Goal: Task Accomplishment & Management: Use online tool/utility

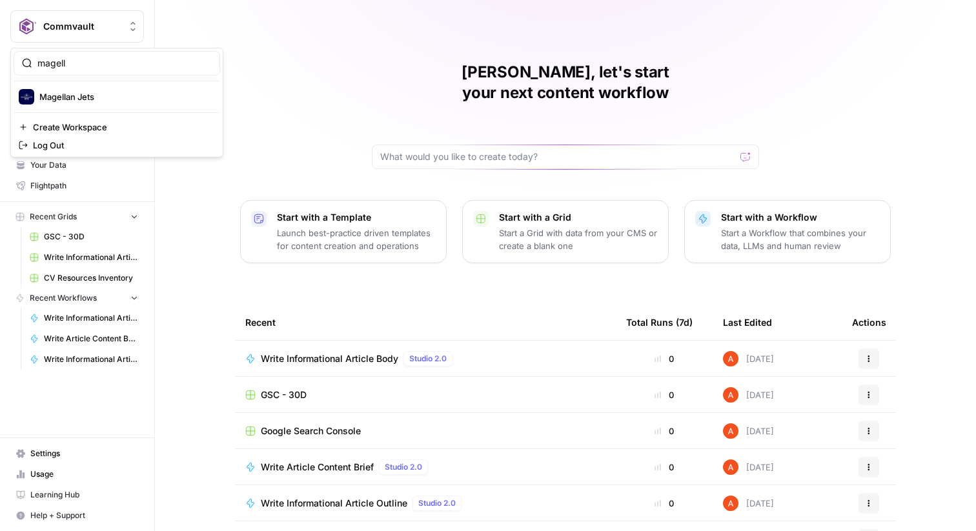
type input "magell"
click at [87, 94] on span "Magellan Jets" at bounding box center [124, 96] width 170 height 13
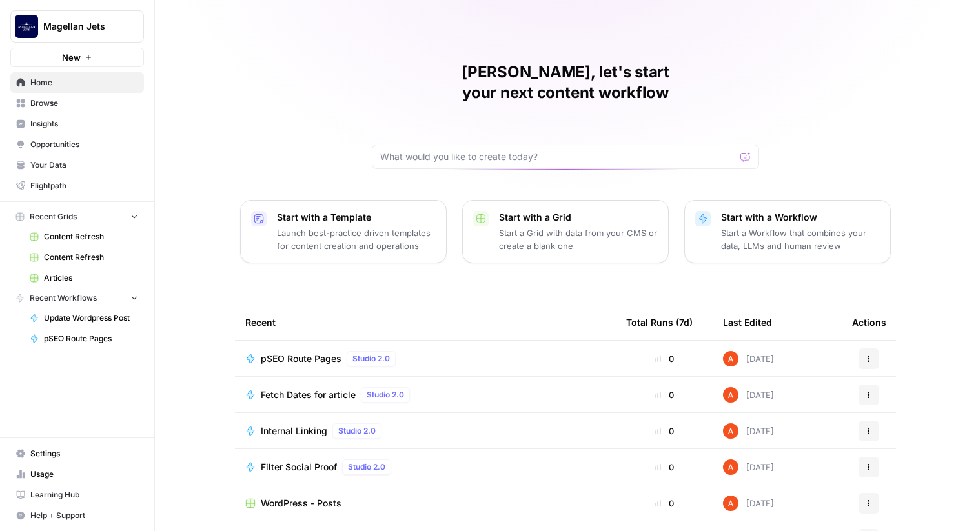
click at [130, 103] on span "Browse" at bounding box center [84, 103] width 108 height 12
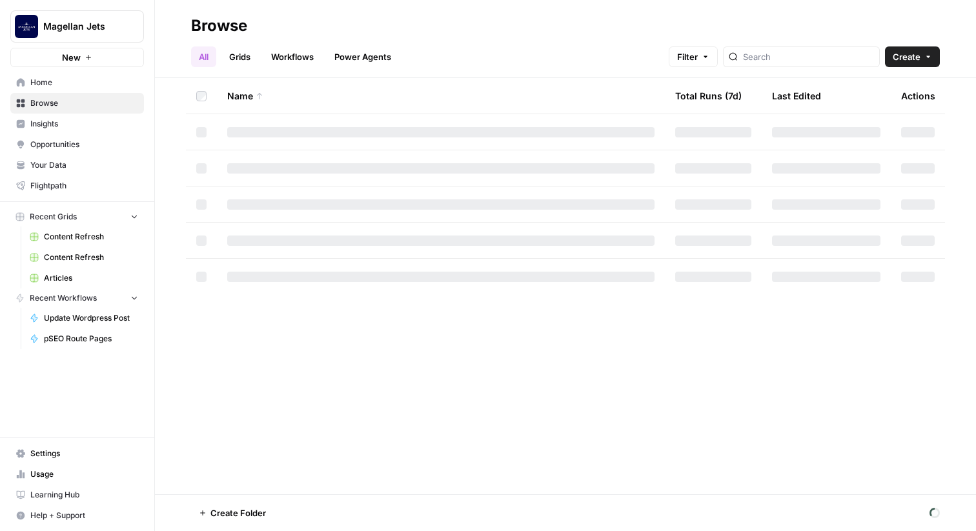
click at [287, 51] on link "Workflows" at bounding box center [292, 56] width 58 height 21
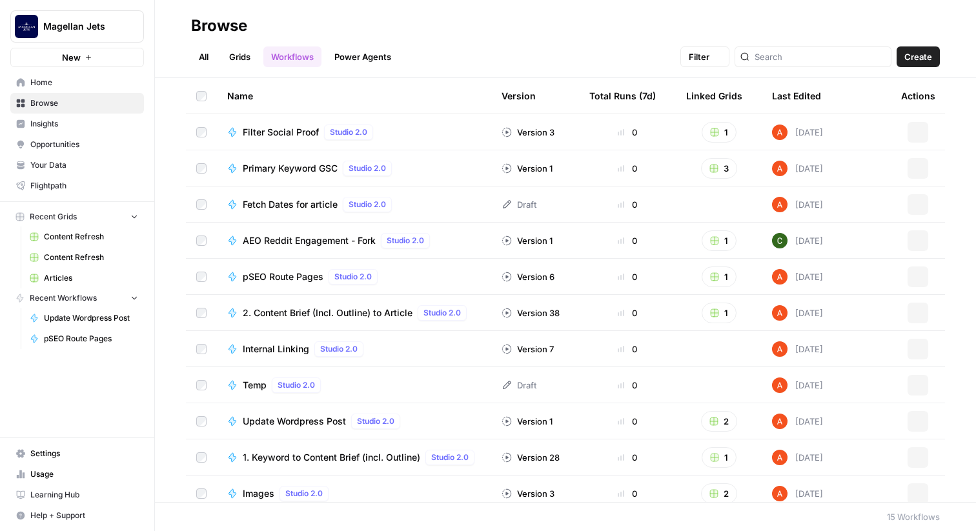
click at [239, 53] on link "Grids" at bounding box center [239, 56] width 37 height 21
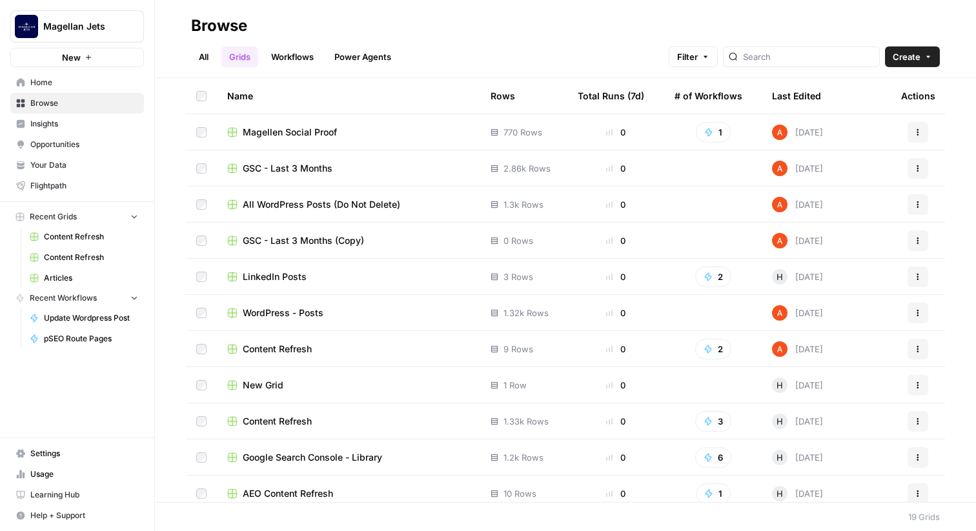
click at [74, 120] on span "Insights" at bounding box center [84, 124] width 108 height 12
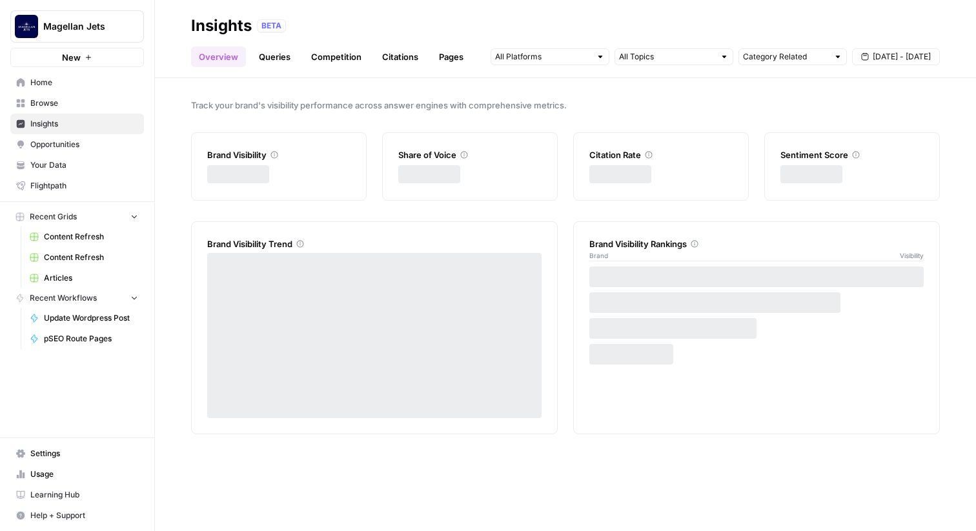
click at [86, 84] on span "Home" at bounding box center [84, 83] width 108 height 12
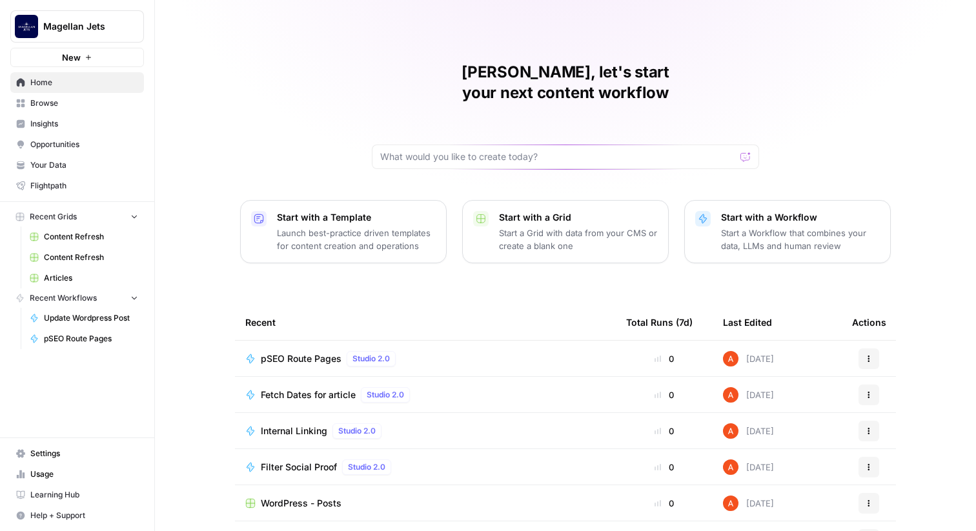
click at [118, 106] on span "Browse" at bounding box center [84, 103] width 108 height 12
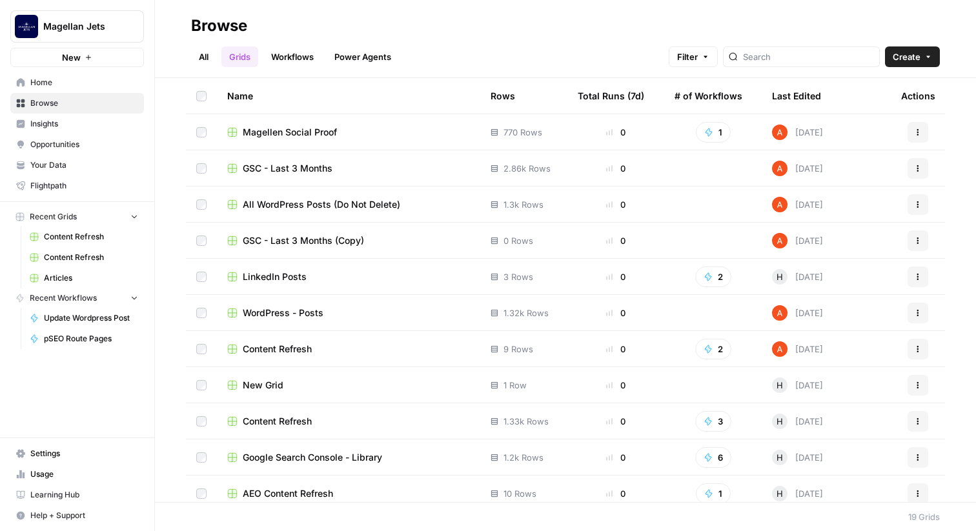
click at [107, 108] on span "Browse" at bounding box center [84, 103] width 108 height 12
click at [79, 182] on span "Flightpath" at bounding box center [84, 186] width 108 height 12
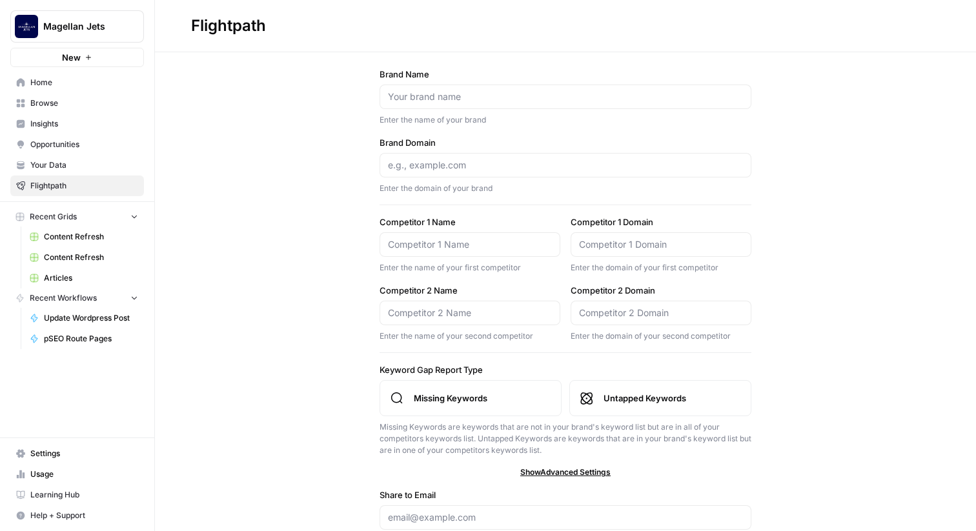
click at [72, 166] on span "Your Data" at bounding box center [84, 165] width 108 height 12
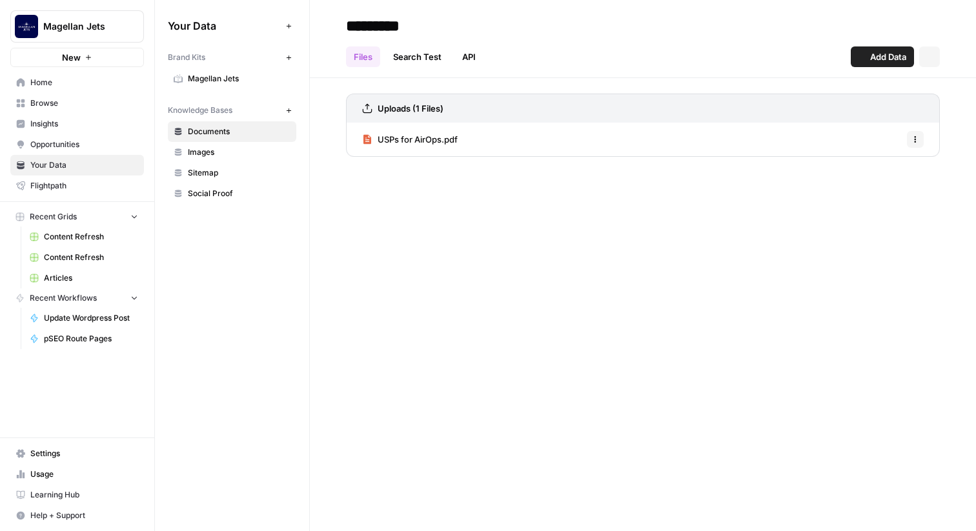
click at [53, 454] on span "Settings" at bounding box center [84, 454] width 108 height 12
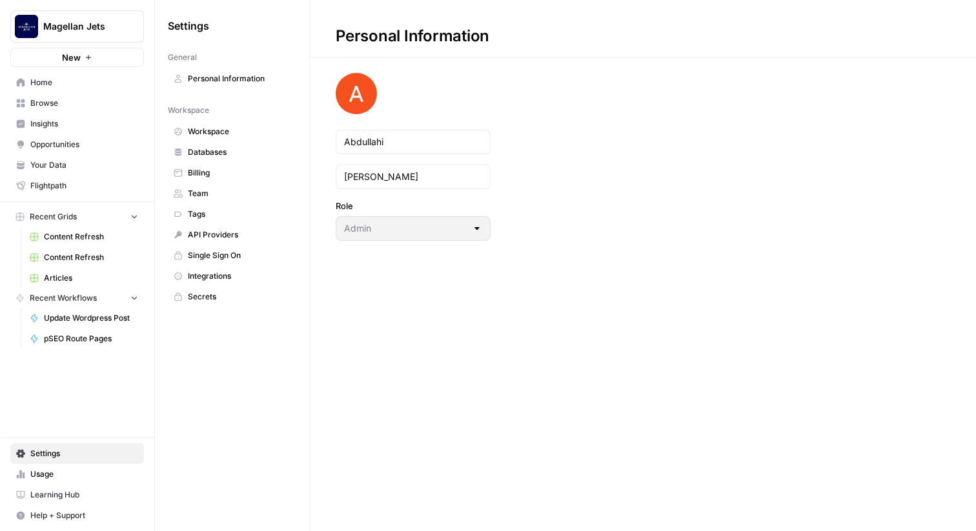
click at [207, 267] on link "Integrations" at bounding box center [232, 276] width 128 height 21
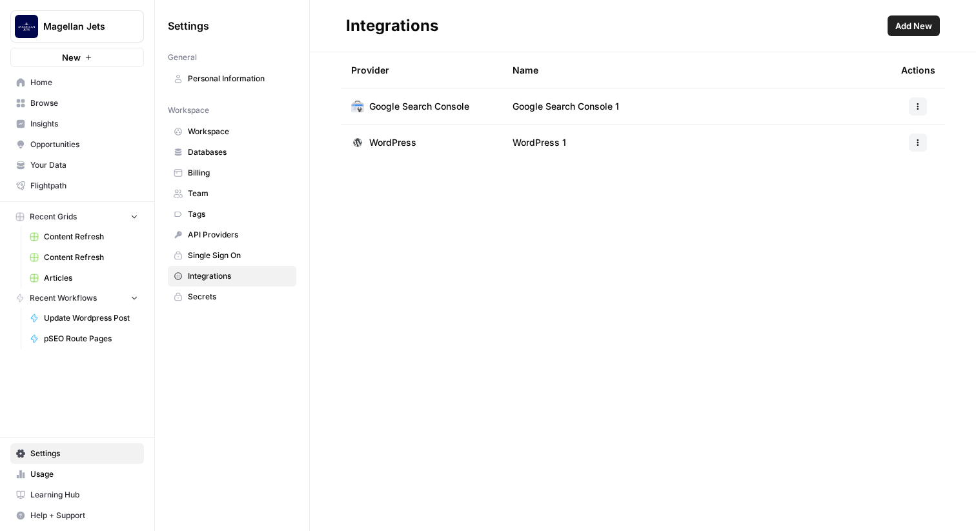
click at [94, 80] on span "Home" at bounding box center [84, 83] width 108 height 12
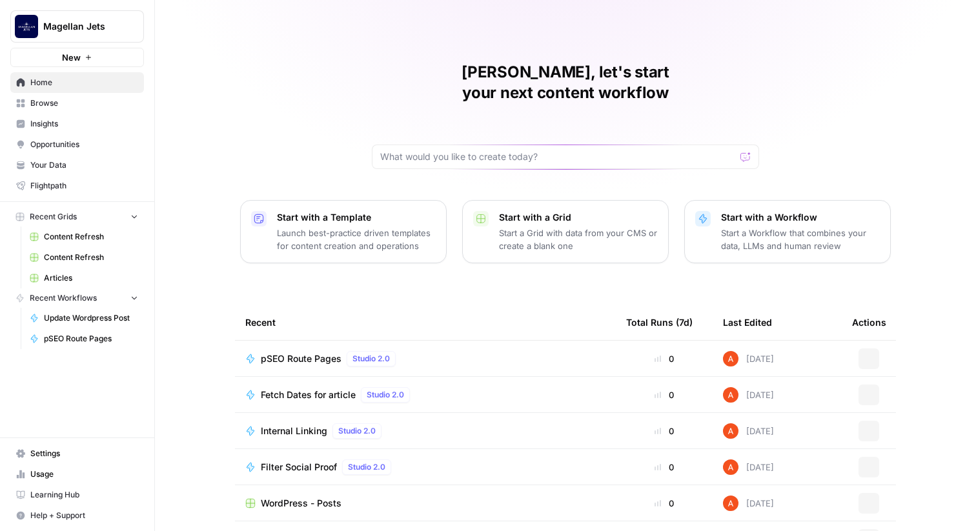
click at [315, 352] on span "pSEO Route Pages" at bounding box center [301, 358] width 81 height 13
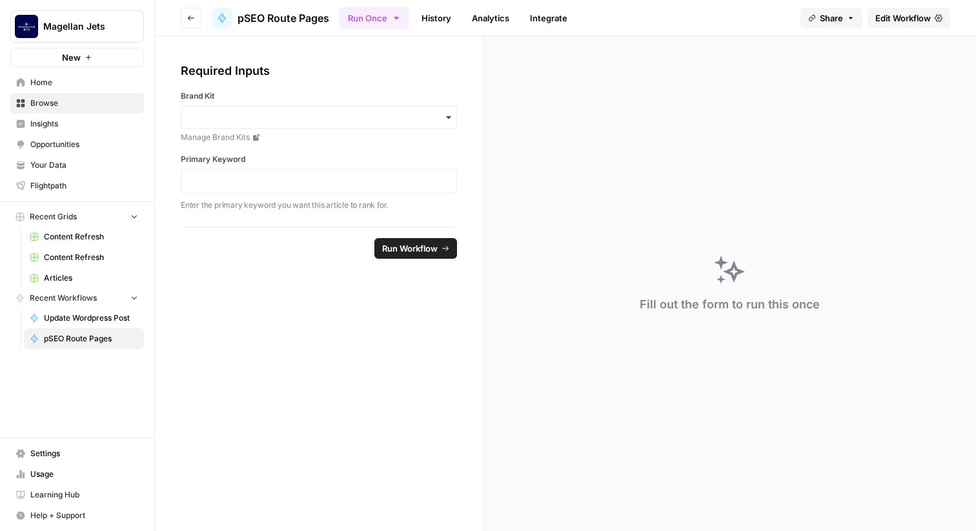
click at [197, 17] on button "Go back" at bounding box center [191, 18] width 21 height 21
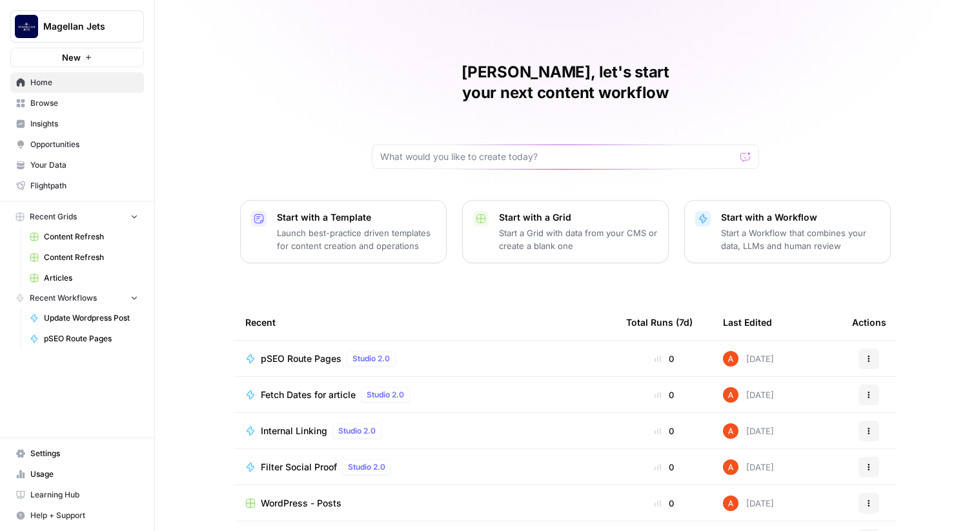
click at [87, 101] on span "Browse" at bounding box center [84, 103] width 108 height 12
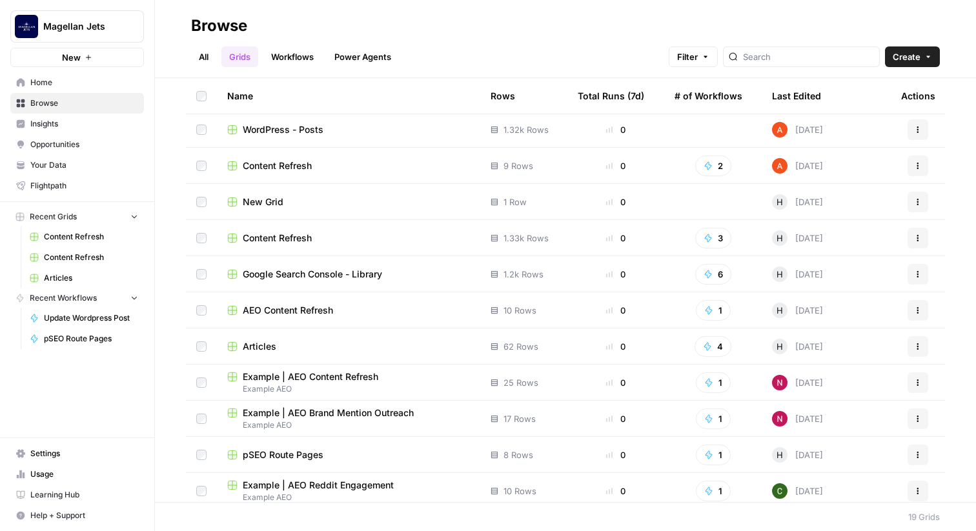
scroll to position [180, 0]
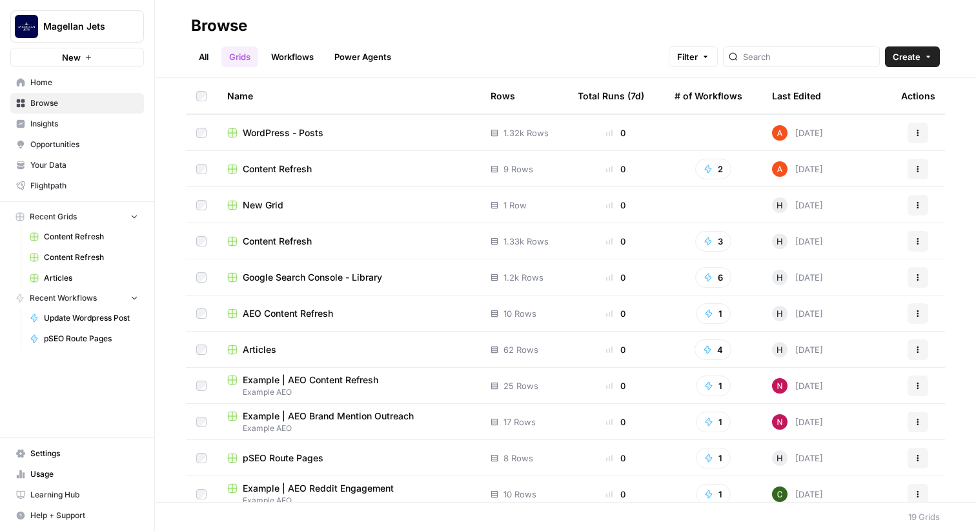
click at [258, 344] on span "Articles" at bounding box center [260, 349] width 34 height 13
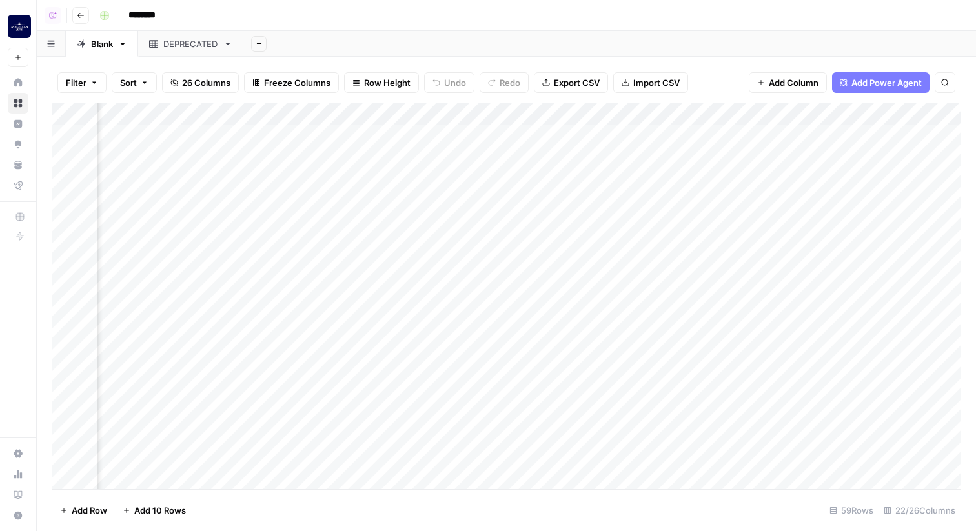
scroll to position [0, 2032]
click at [706, 114] on div "Add Column" at bounding box center [506, 296] width 908 height 386
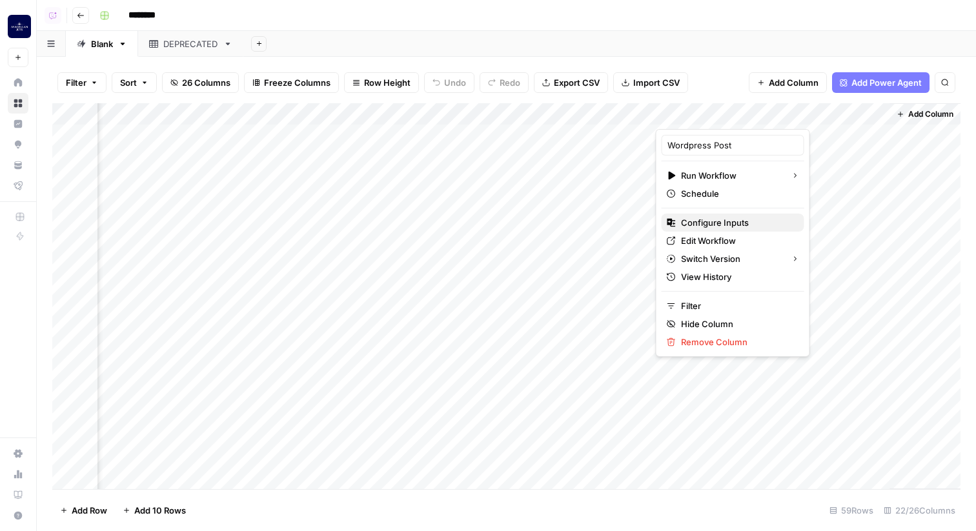
click at [703, 227] on span "Configure Inputs" at bounding box center [737, 222] width 113 height 13
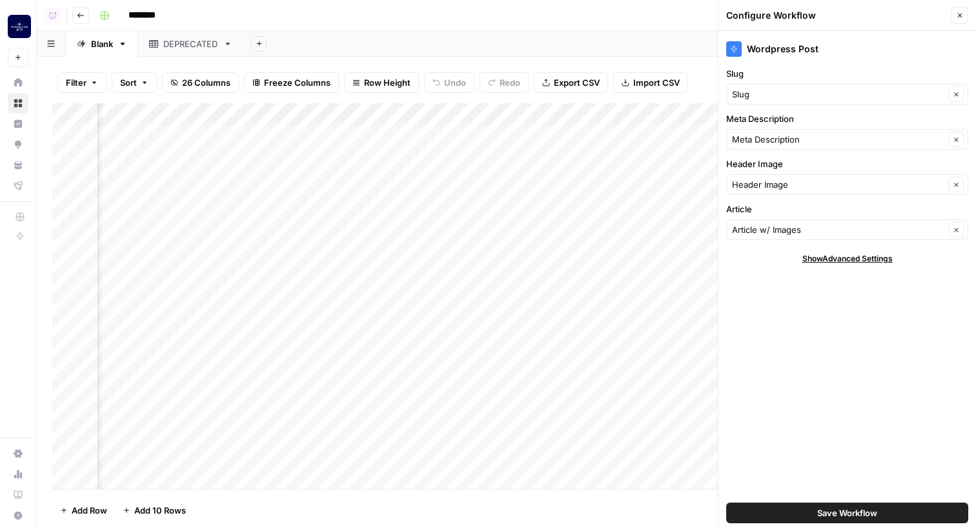
click at [689, 119] on div "Add Column" at bounding box center [506, 296] width 908 height 386
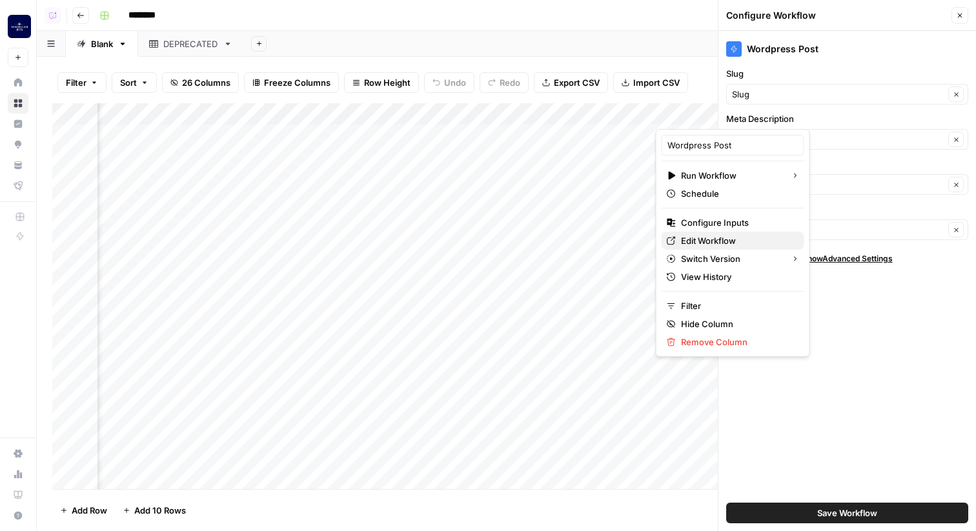
click at [702, 242] on span "Edit Workflow" at bounding box center [737, 240] width 113 height 13
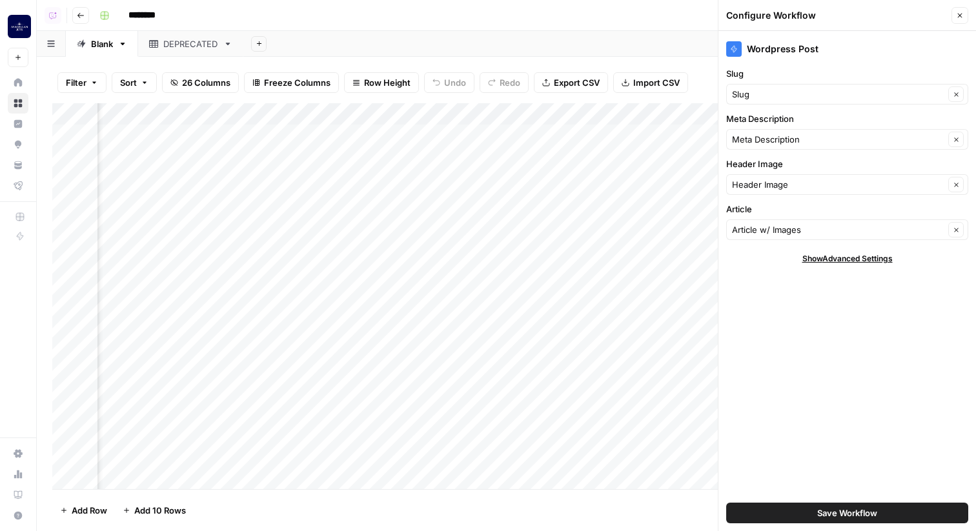
click at [84, 18] on icon "button" at bounding box center [81, 16] width 8 height 8
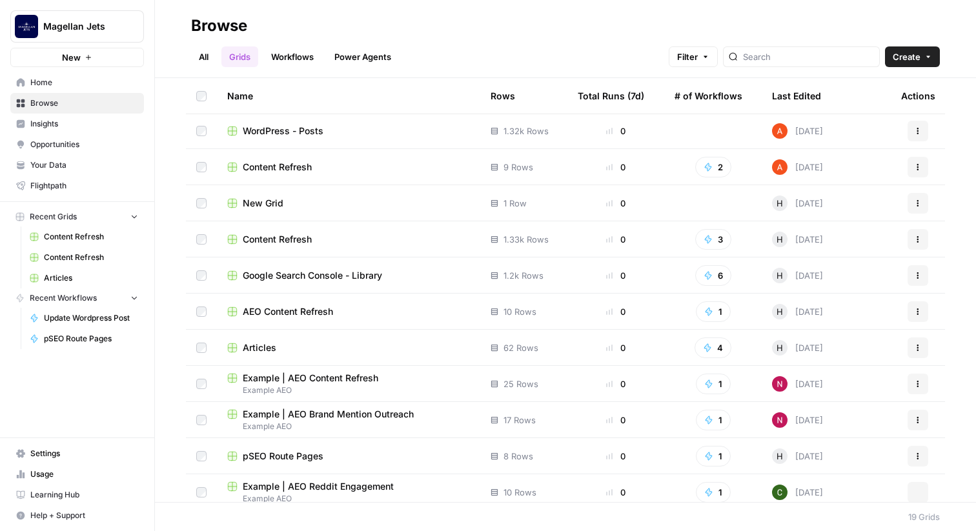
scroll to position [195, 0]
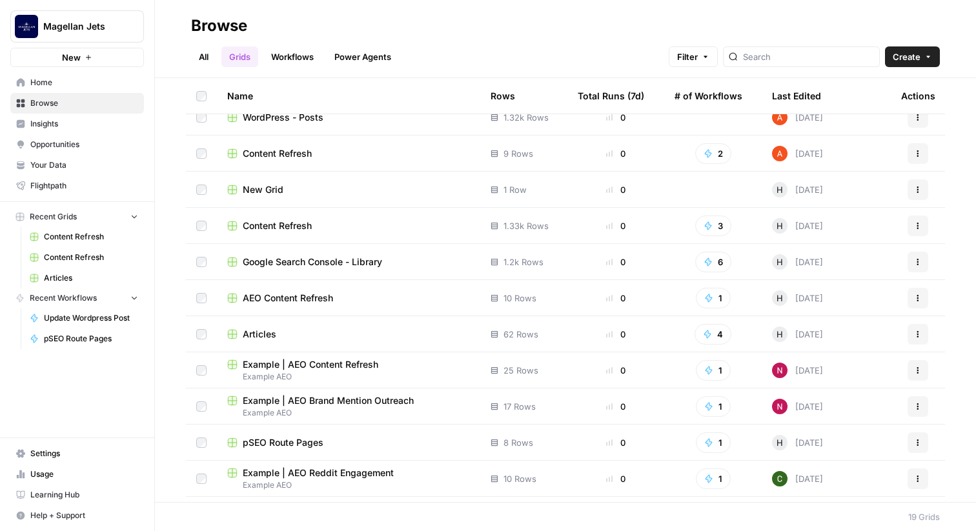
click at [305, 441] on span "pSEO Route Pages" at bounding box center [283, 442] width 81 height 13
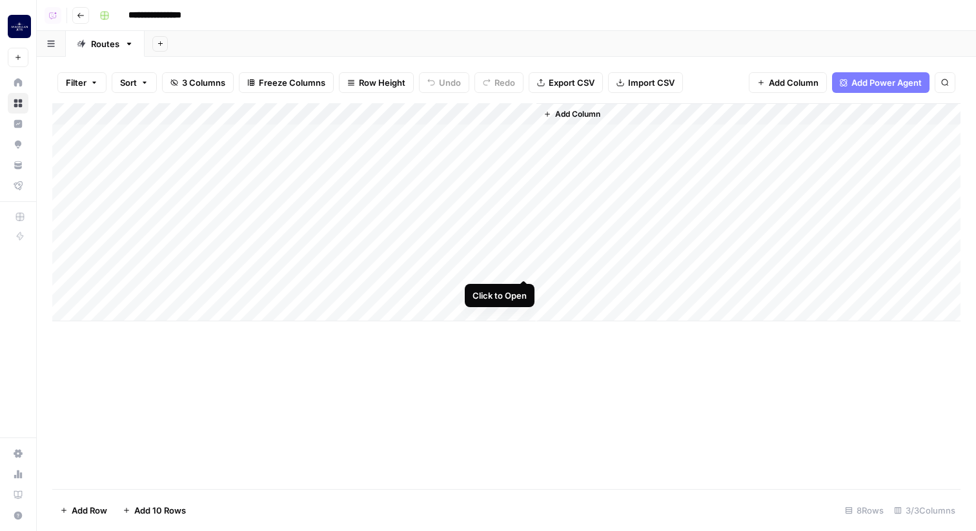
click at [523, 262] on div "Add Column" at bounding box center [506, 212] width 908 height 218
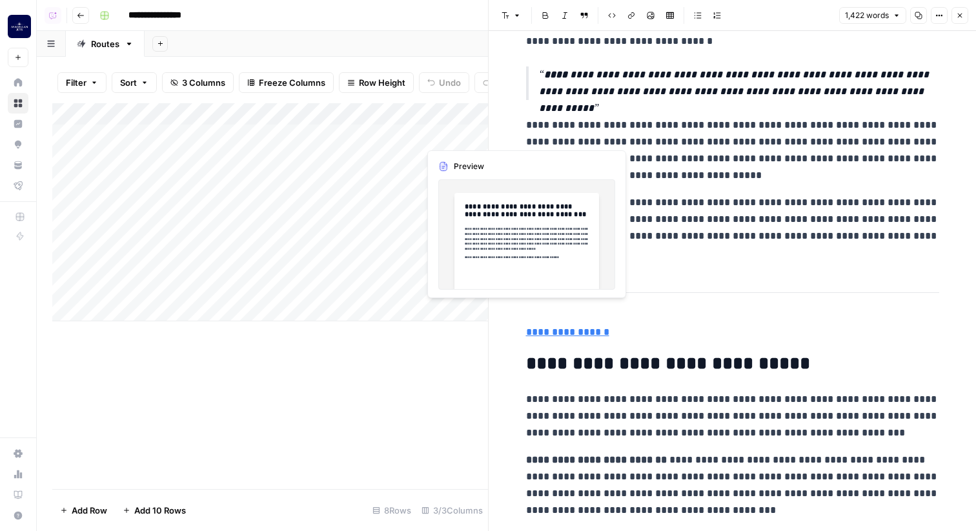
scroll to position [0, 120]
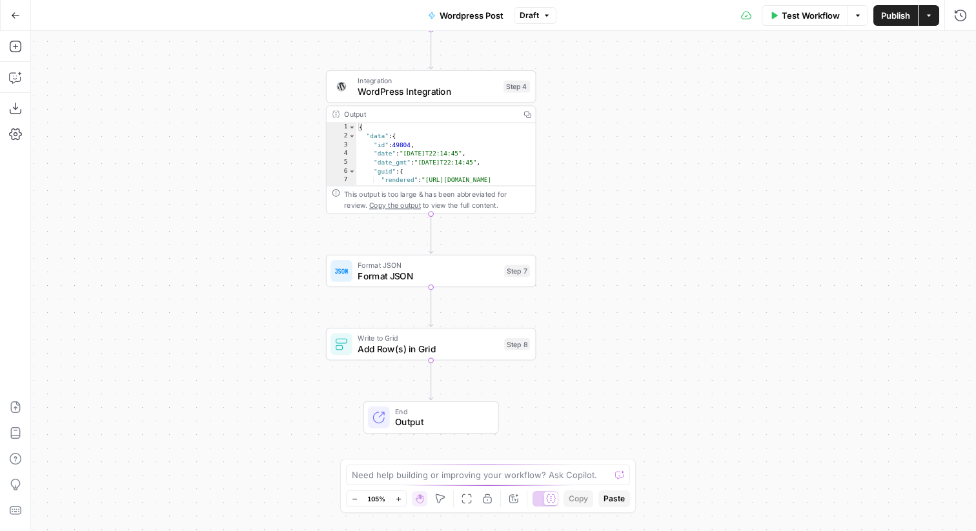
click at [500, 94] on div "Integration WordPress Integration Step 4 Copy step Delete step Add Note Test" at bounding box center [429, 86] width 199 height 23
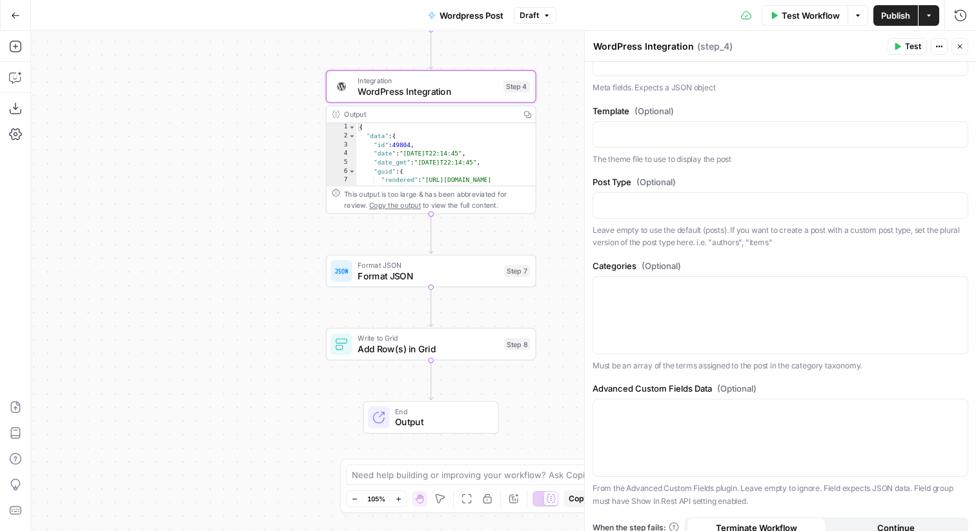
scroll to position [890, 0]
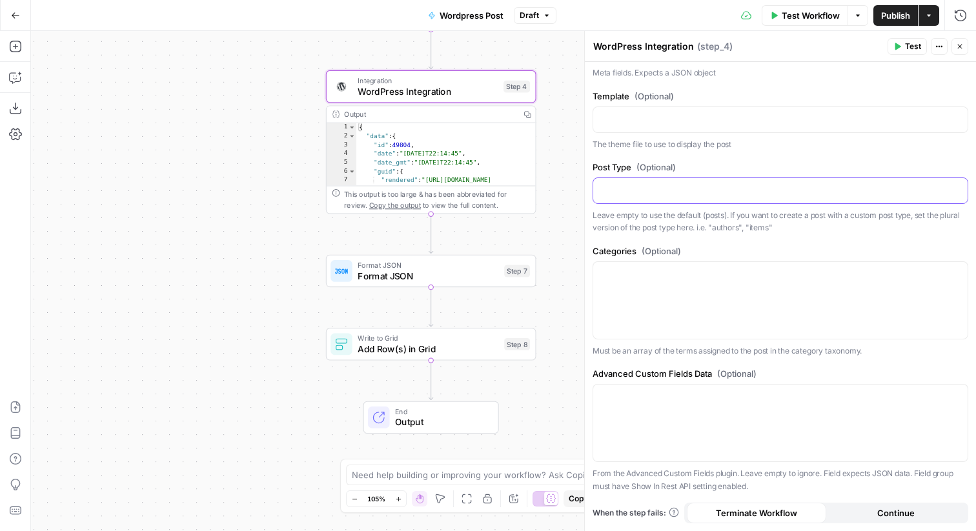
click at [641, 185] on p at bounding box center [780, 189] width 359 height 13
drag, startPoint x: 644, startPoint y: 164, endPoint x: 672, endPoint y: 163, distance: 28.4
click at [672, 163] on span "(Optional)" at bounding box center [655, 167] width 39 height 13
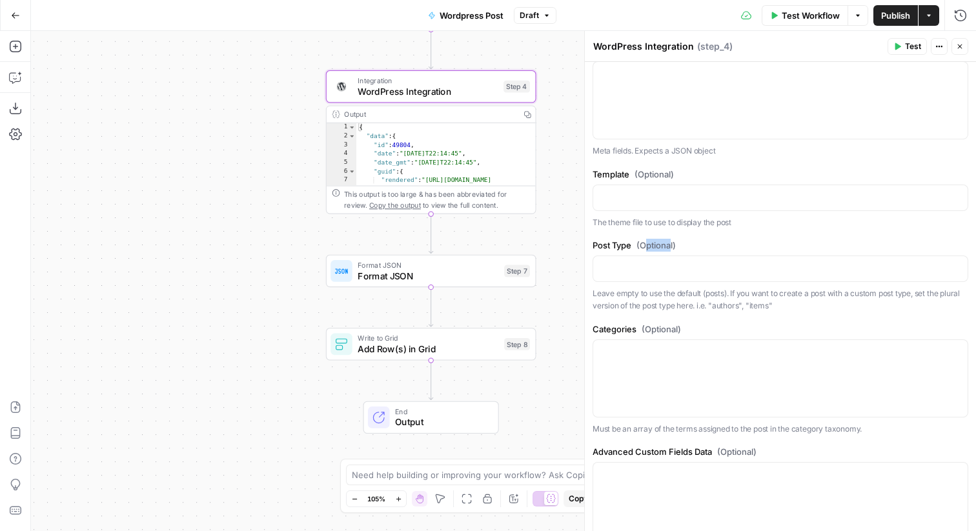
scroll to position [839, 0]
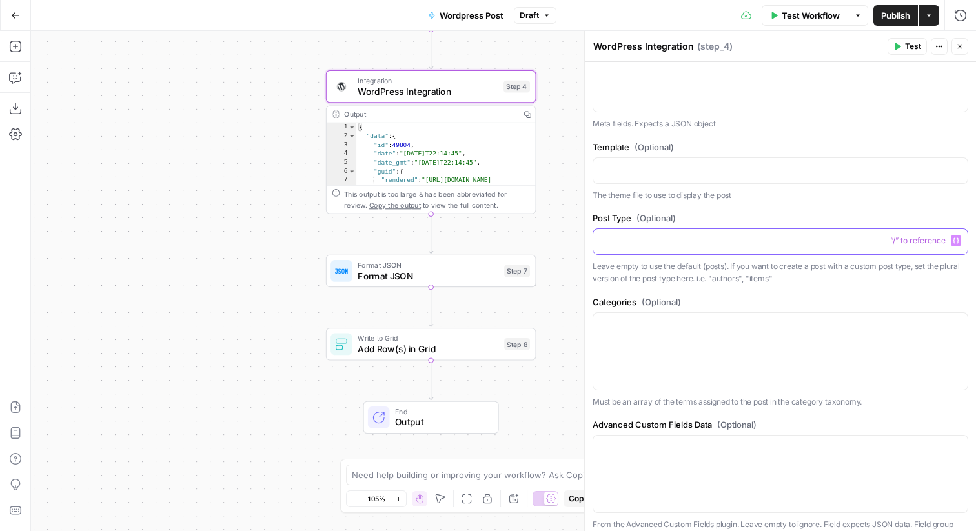
click at [630, 246] on p at bounding box center [780, 240] width 359 height 13
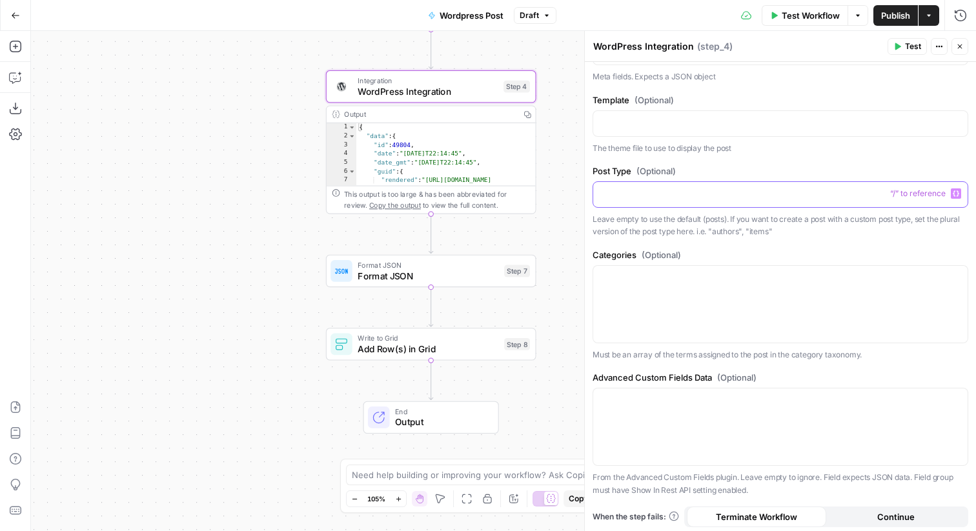
scroll to position [890, 0]
